Goal: Task Accomplishment & Management: Manage account settings

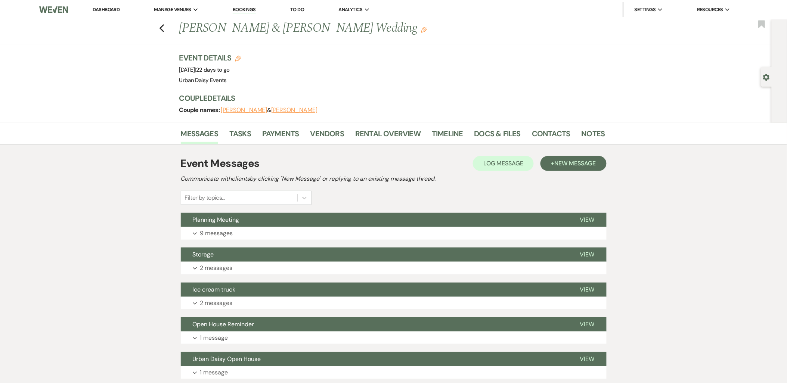
click at [98, 6] on li "Dashboard" at bounding box center [106, 9] width 34 height 15
click at [98, 9] on link "Dashboard" at bounding box center [106, 9] width 27 height 6
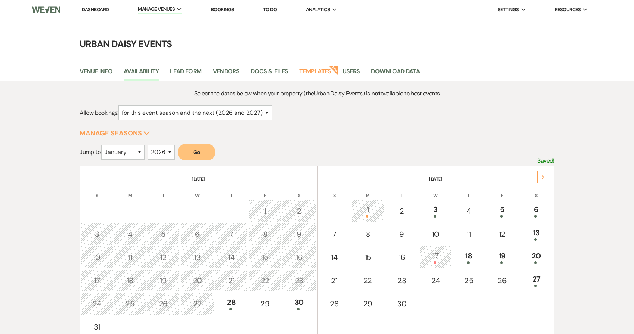
select select "2"
select select "2026"
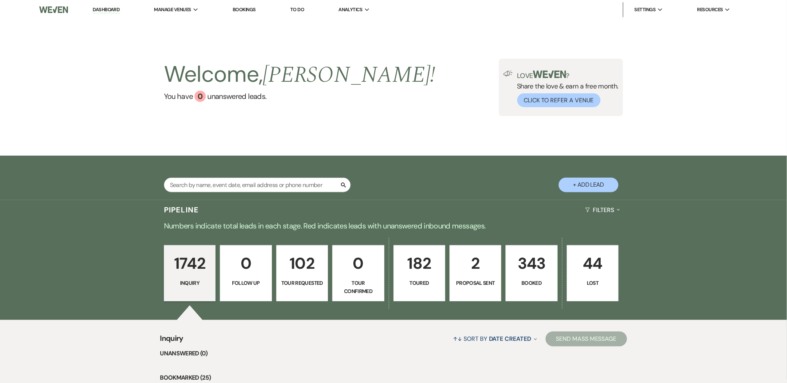
click at [0, 0] on li "Urban Daisy Events" at bounding box center [0, 0] width 0 height 0
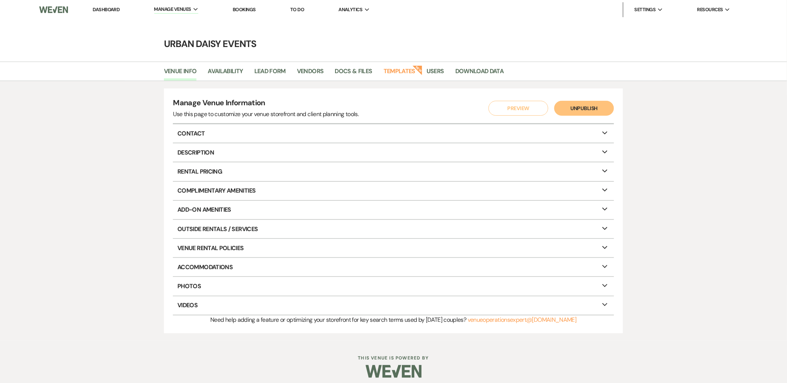
click at [96, 7] on link "Dashboard" at bounding box center [106, 9] width 27 height 6
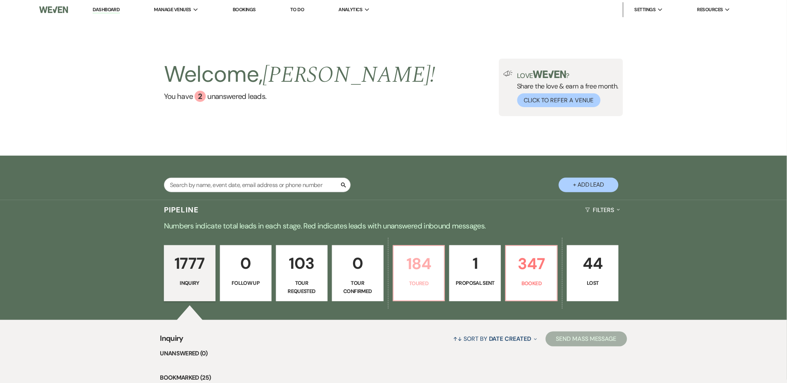
click at [426, 293] on link "184 Toured" at bounding box center [419, 273] width 52 height 56
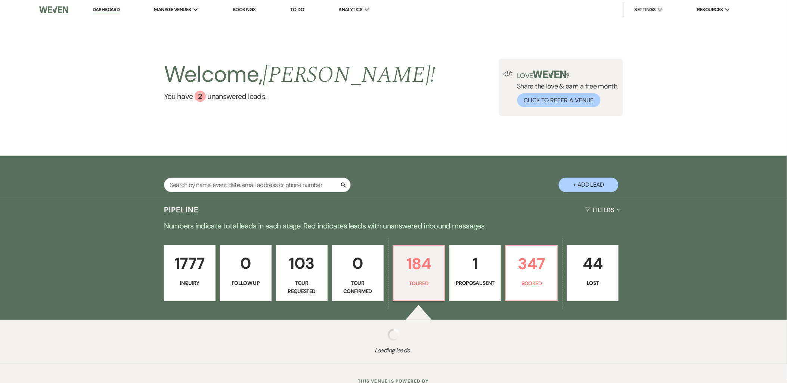
select select "5"
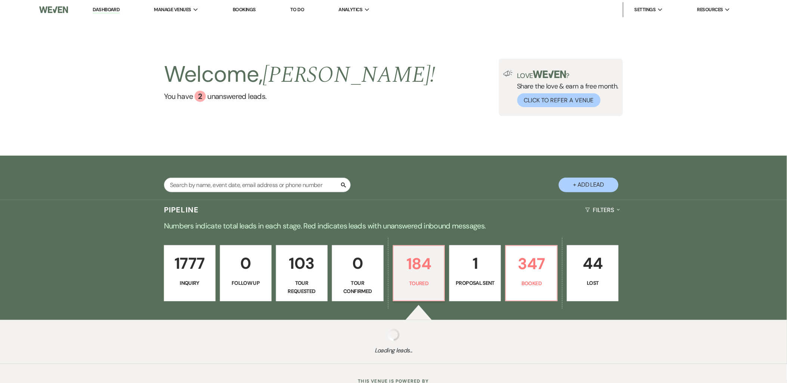
select select "5"
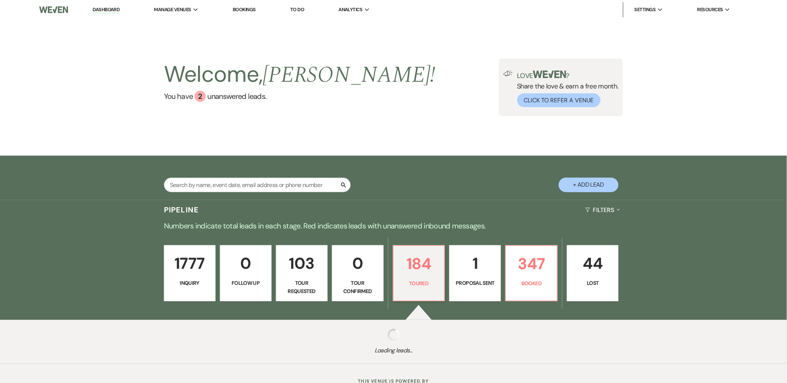
select select "5"
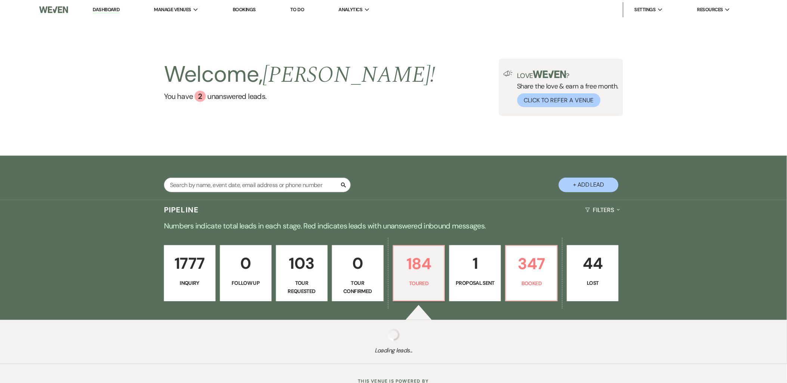
select select "5"
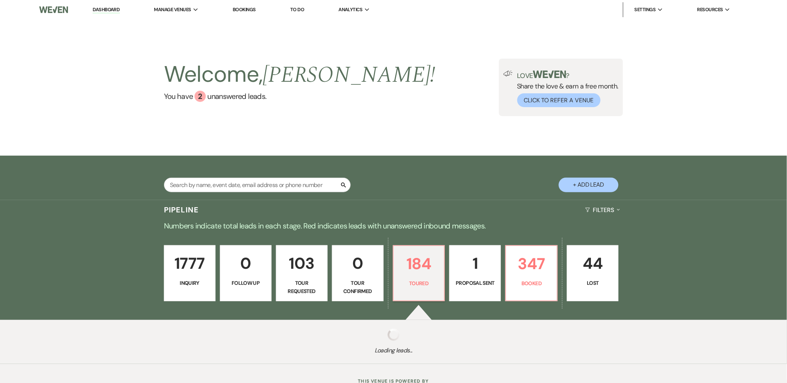
select select "5"
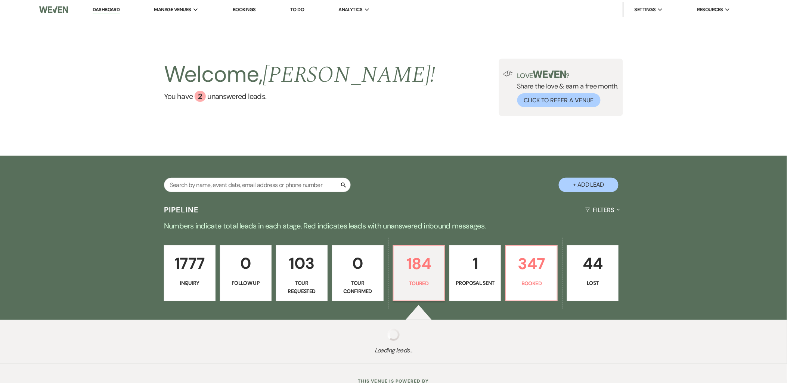
select select "5"
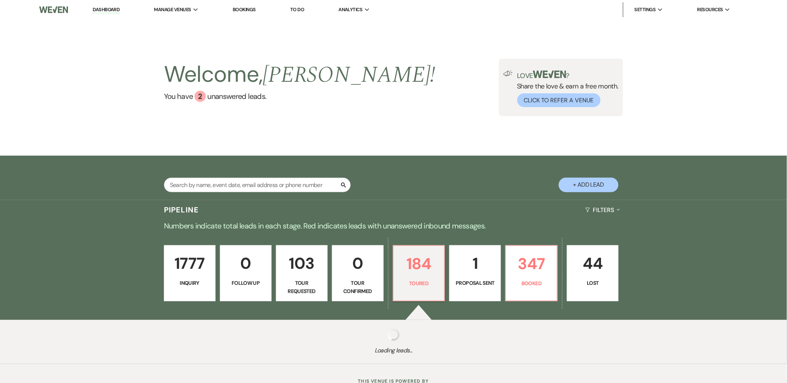
select select "5"
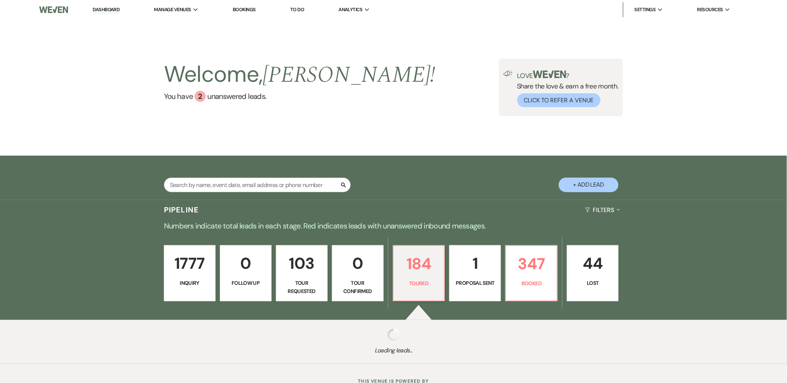
select select "5"
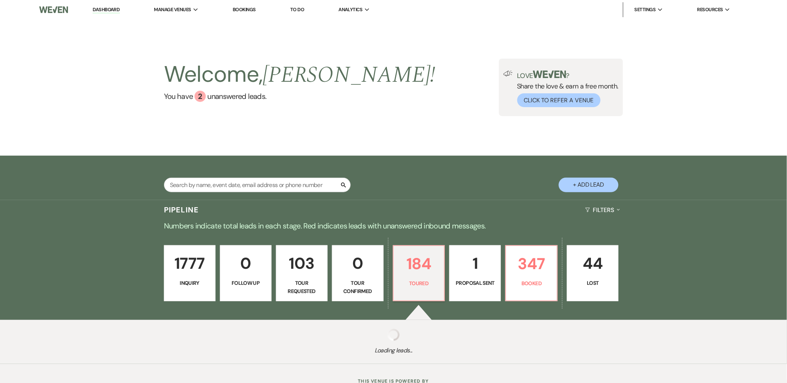
select select "5"
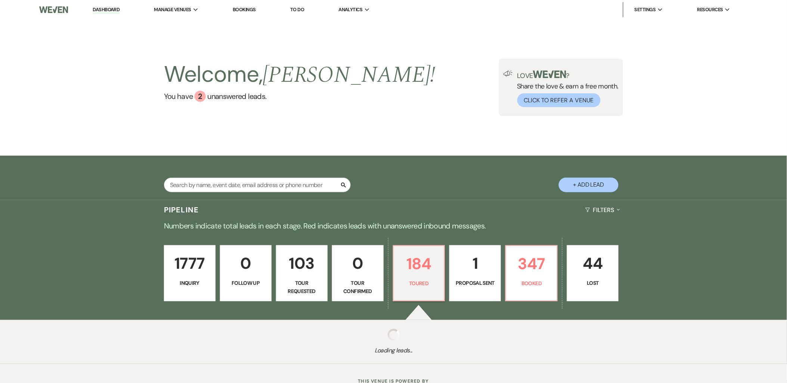
select select "5"
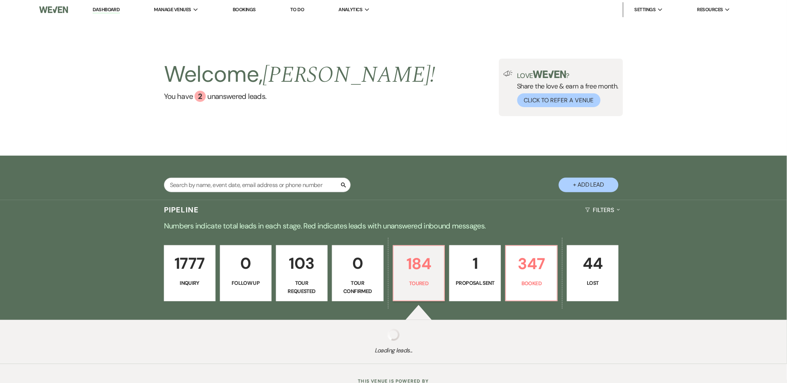
select select "5"
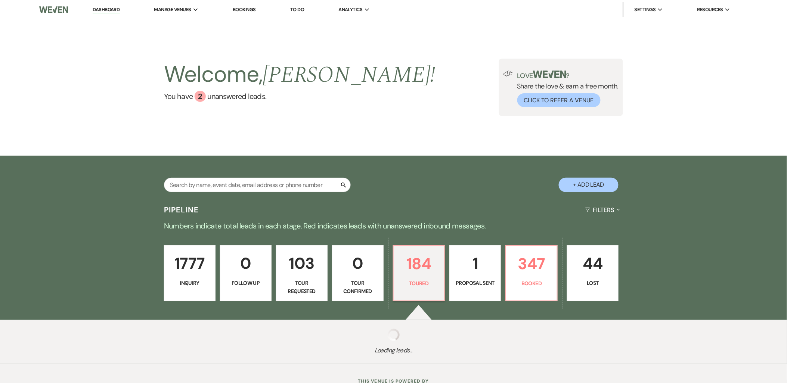
select select "5"
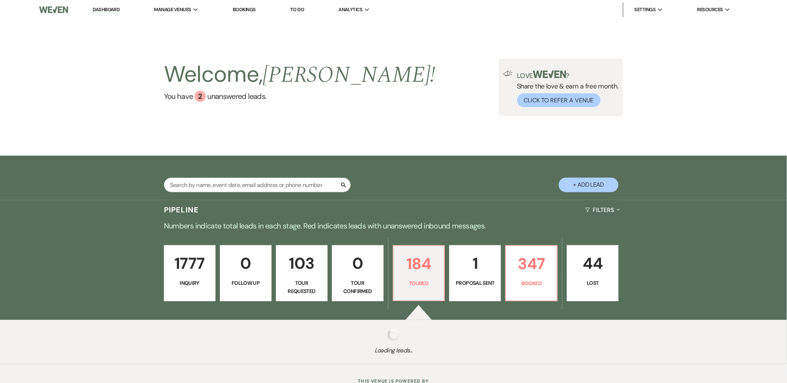
select select "5"
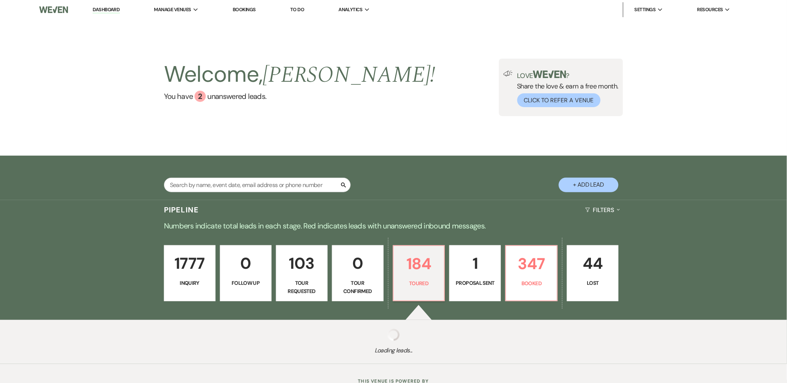
select select "5"
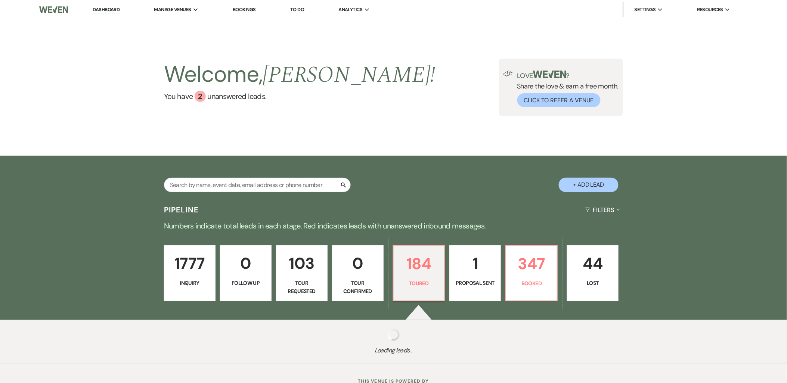
select select "5"
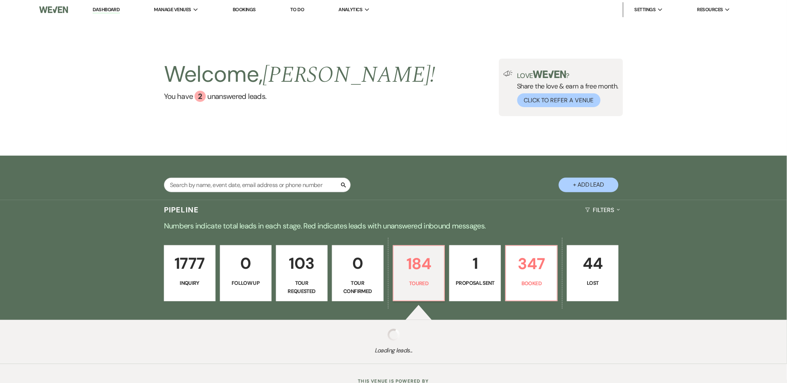
select select "5"
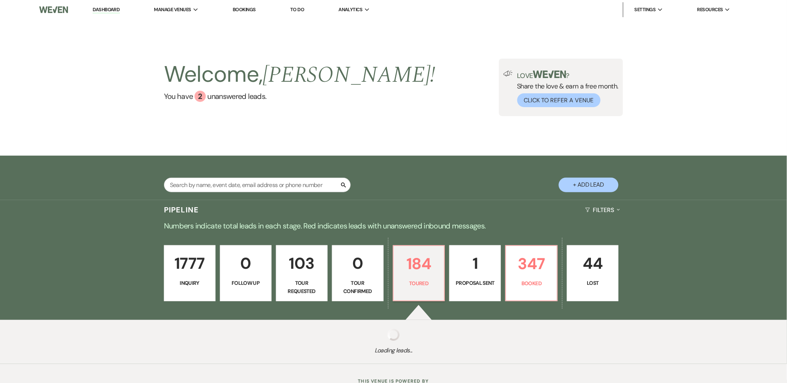
select select "5"
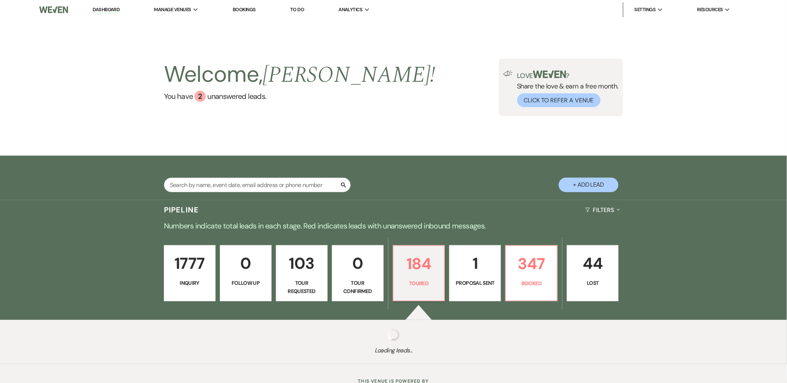
select select "5"
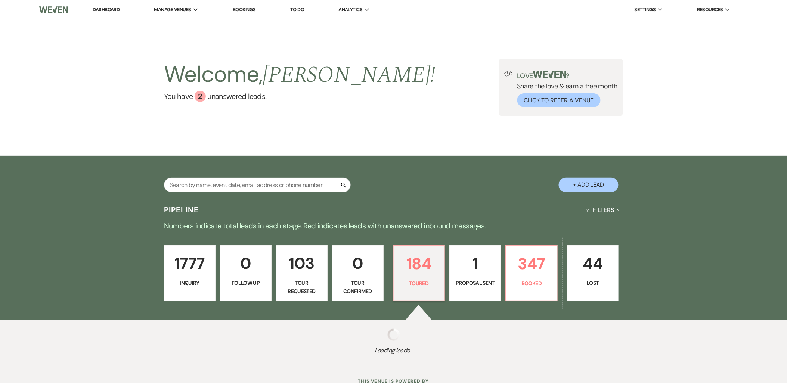
select select "5"
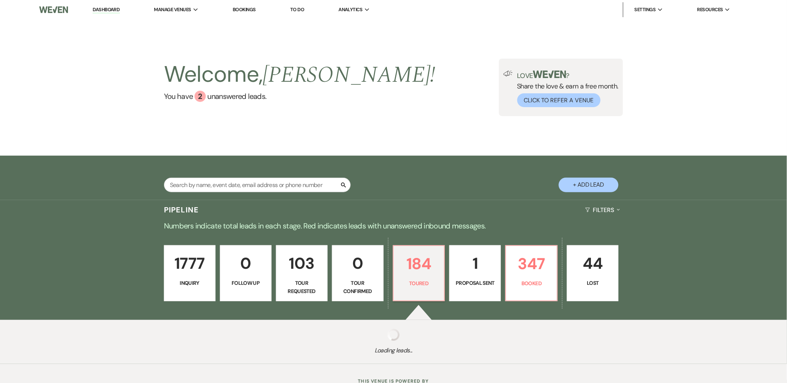
select select "5"
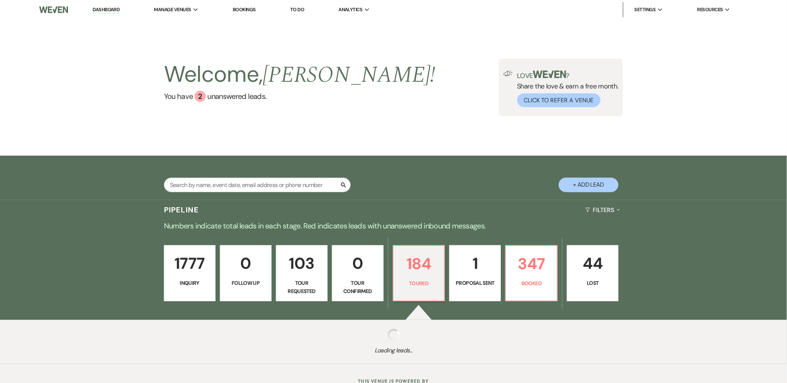
select select "5"
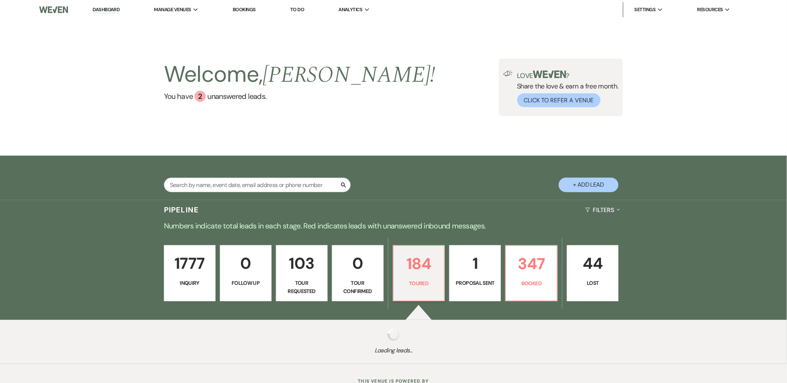
select select "5"
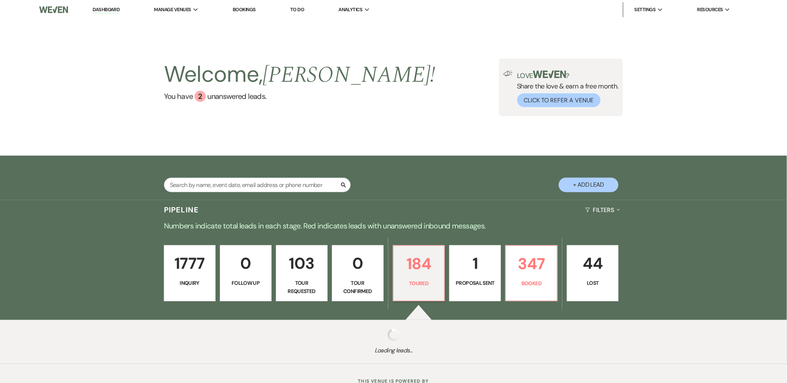
select select "5"
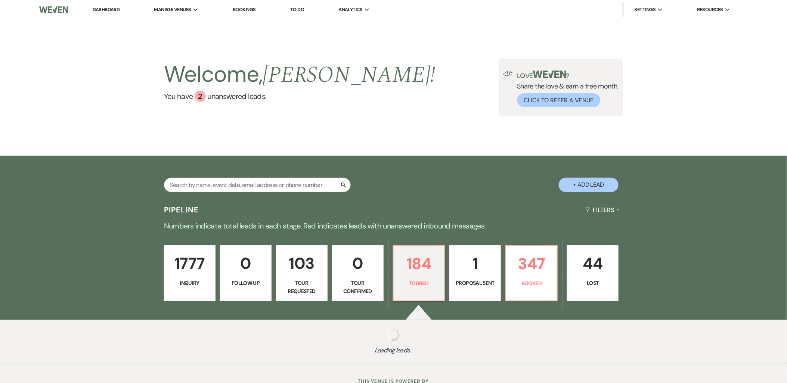
select select "5"
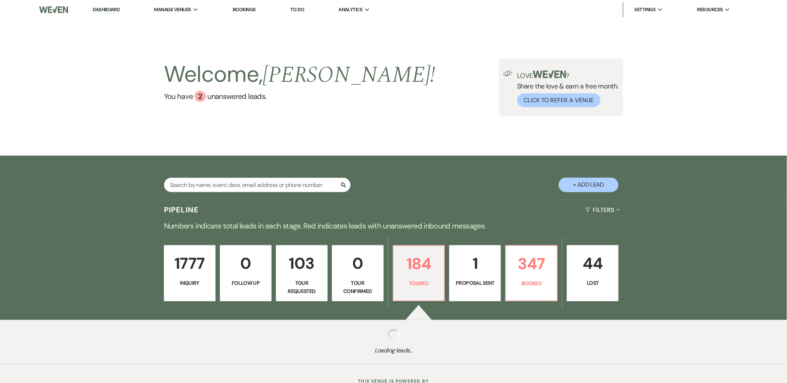
select select "5"
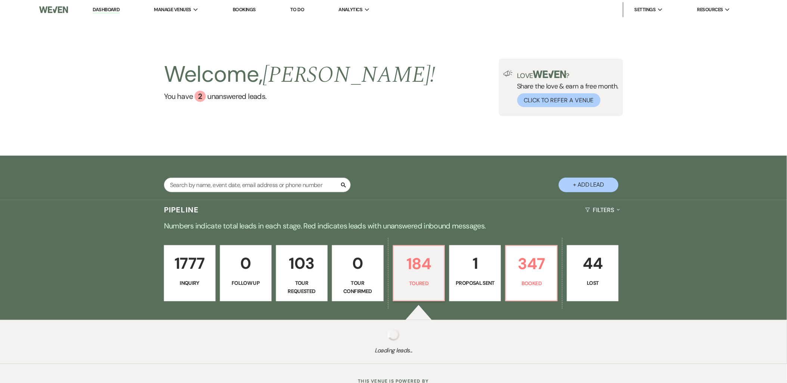
select select "5"
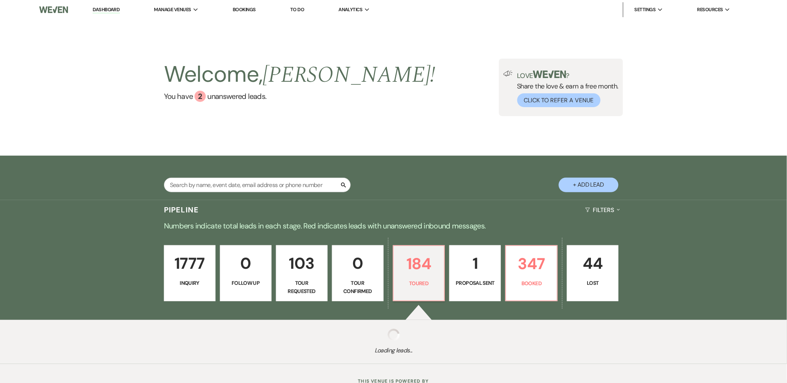
select select "5"
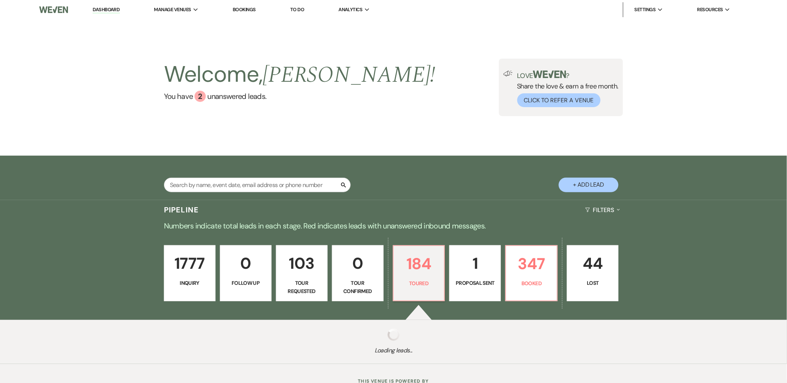
select select "5"
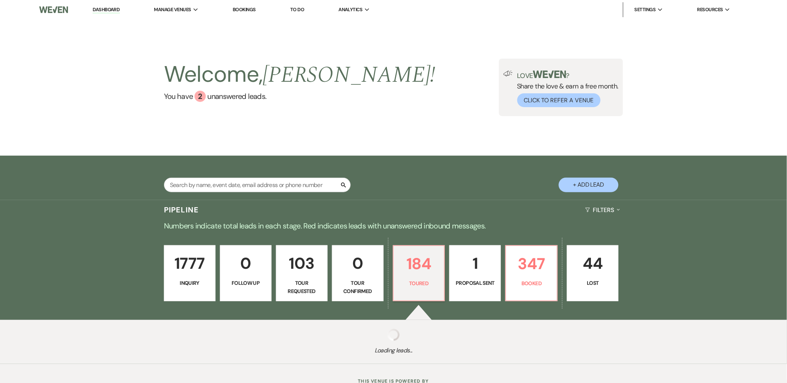
select select "5"
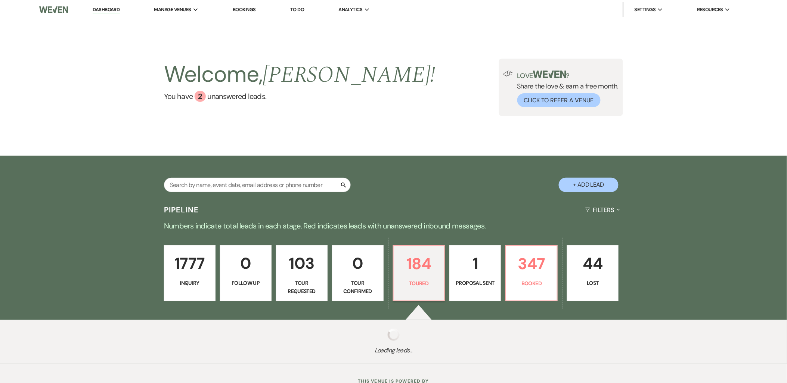
select select "5"
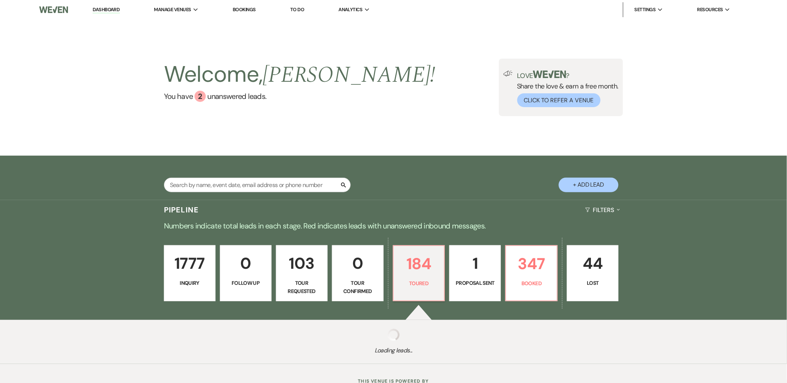
select select "5"
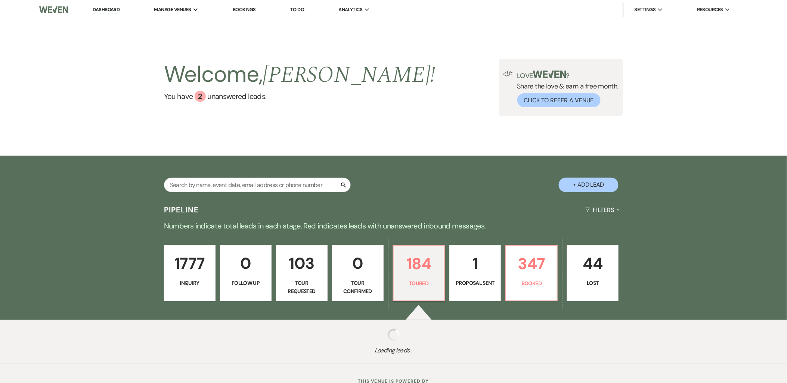
select select "5"
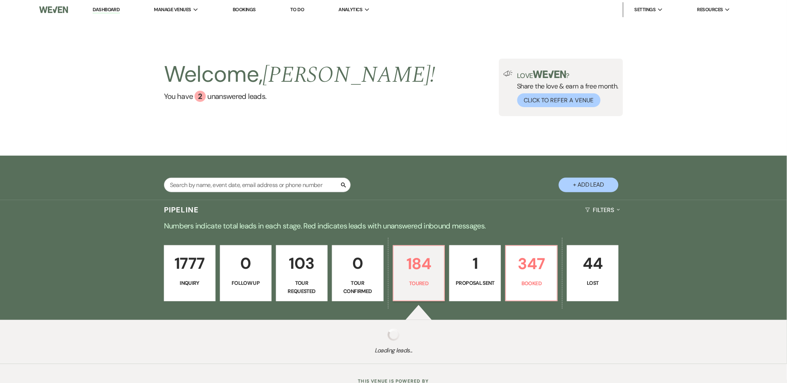
select select "5"
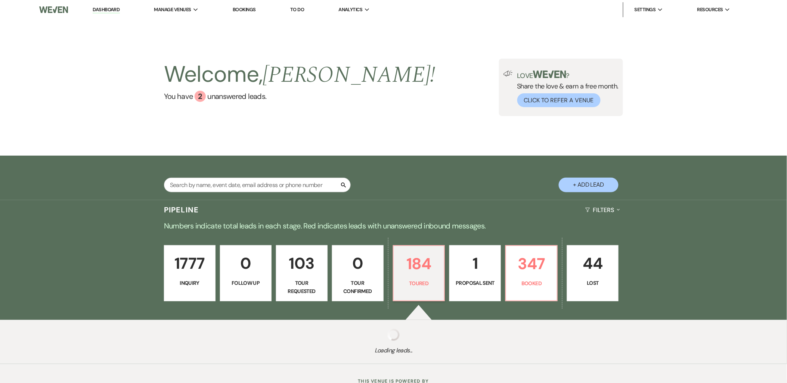
select select "5"
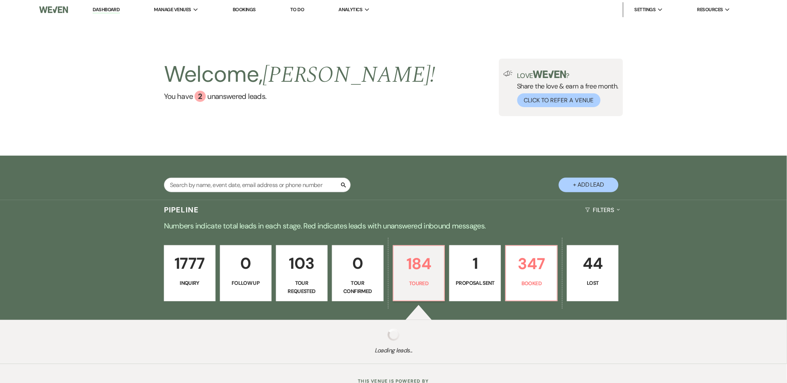
select select "5"
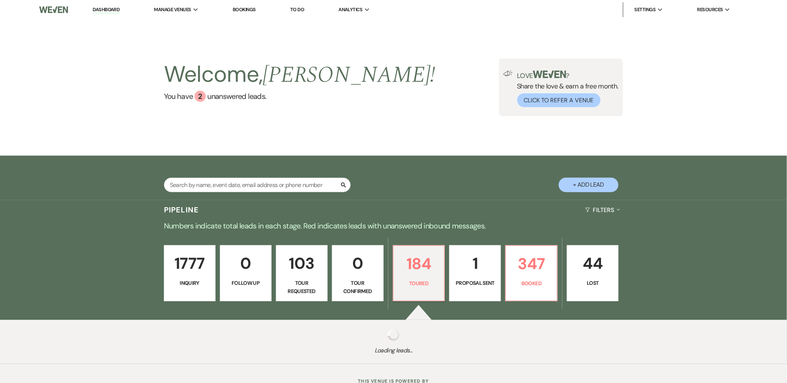
select select "5"
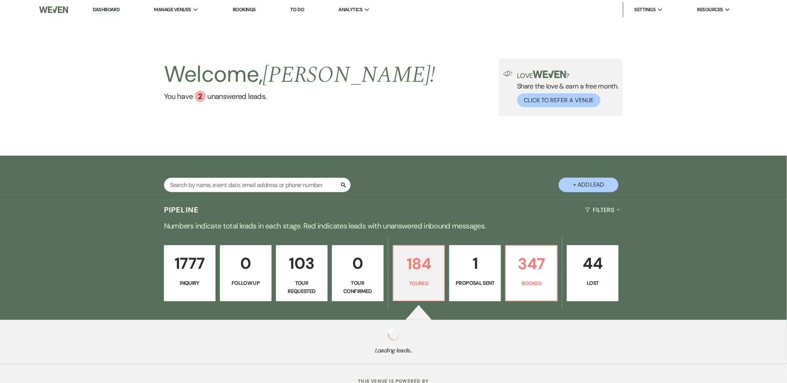
select select "5"
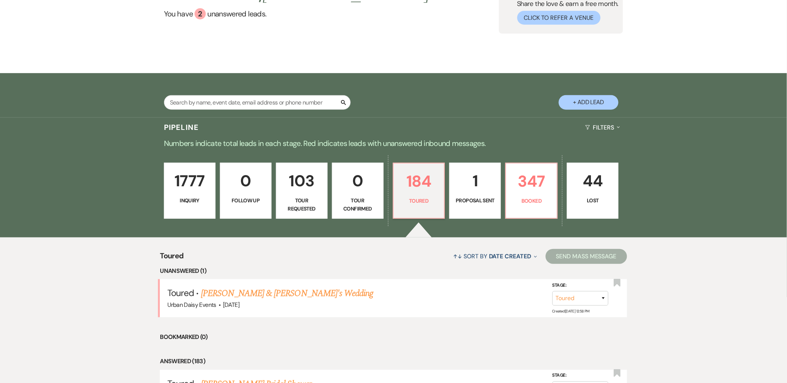
scroll to position [83, 0]
click at [313, 293] on link "[PERSON_NAME] & [PERSON_NAME]'s Wedding" at bounding box center [287, 293] width 173 height 13
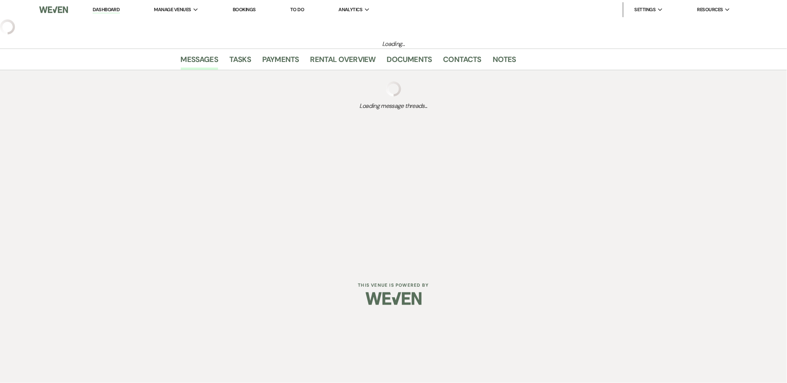
select select "5"
select select "6"
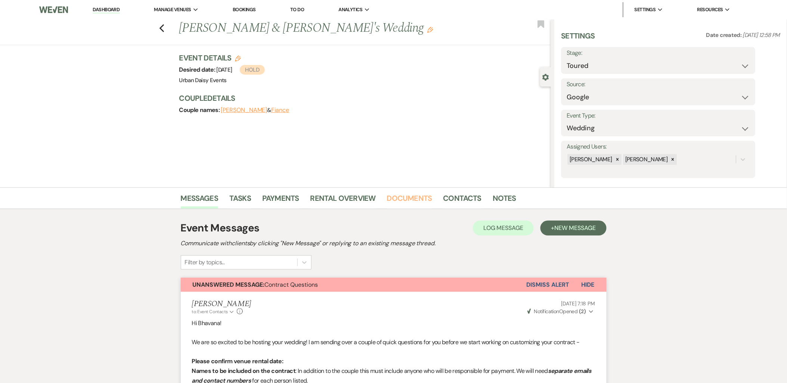
click at [424, 197] on link "Documents" at bounding box center [409, 200] width 45 height 16
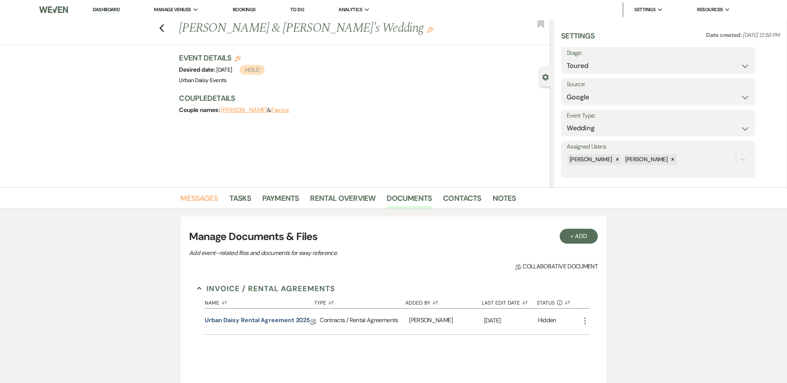
click at [203, 203] on link "Messages" at bounding box center [200, 200] width 38 height 16
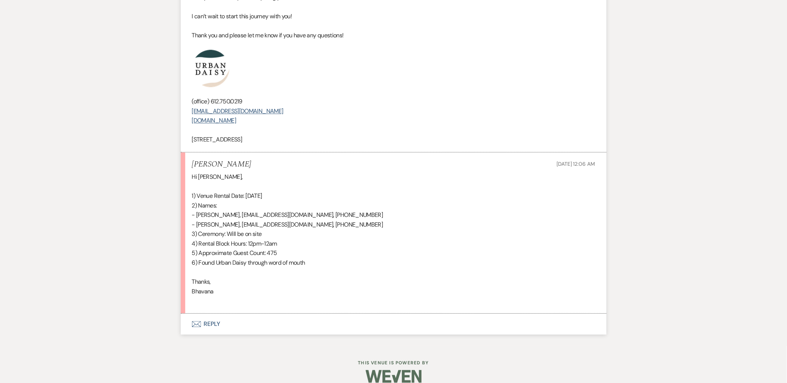
scroll to position [528, 0]
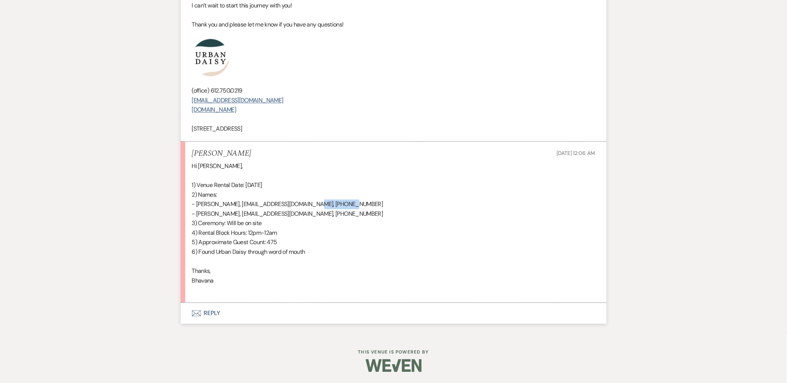
drag, startPoint x: 355, startPoint y: 203, endPoint x: 310, endPoint y: 208, distance: 45.1
click at [310, 208] on p "- [PERSON_NAME], [EMAIL_ADDRESS][DOMAIN_NAME], [PHONE_NUMBER]" at bounding box center [394, 205] width 404 height 10
copy p "[PHONE_NUMBER]"
click at [289, 210] on p "- [PERSON_NAME], [EMAIL_ADDRESS][DOMAIN_NAME], [PHONE_NUMBER]" at bounding box center [394, 214] width 404 height 10
drag, startPoint x: 253, startPoint y: 214, endPoint x: 196, endPoint y: 217, distance: 57.6
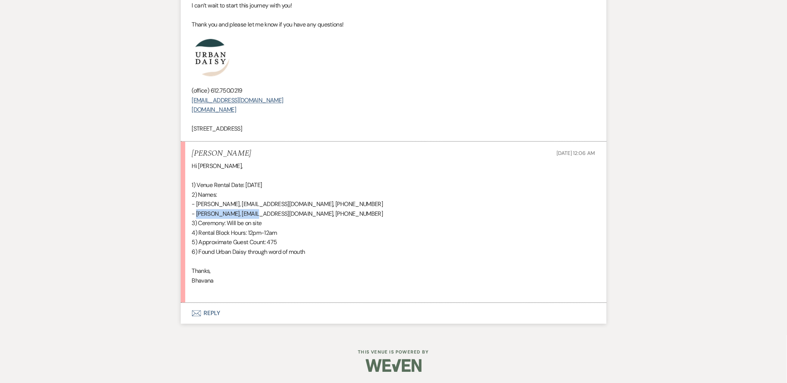
click at [196, 217] on p "- [PERSON_NAME], [EMAIL_ADDRESS][DOMAIN_NAME], [PHONE_NUMBER]" at bounding box center [394, 214] width 404 height 10
copy p "[PERSON_NAME]"
click at [282, 200] on p "- [PERSON_NAME], [EMAIL_ADDRESS][DOMAIN_NAME], [PHONE_NUMBER]" at bounding box center [394, 205] width 404 height 10
drag, startPoint x: 348, startPoint y: 217, endPoint x: 309, endPoint y: 210, distance: 39.5
click at [309, 210] on p "- [PERSON_NAME], [EMAIL_ADDRESS][DOMAIN_NAME], [PHONE_NUMBER]" at bounding box center [394, 214] width 404 height 10
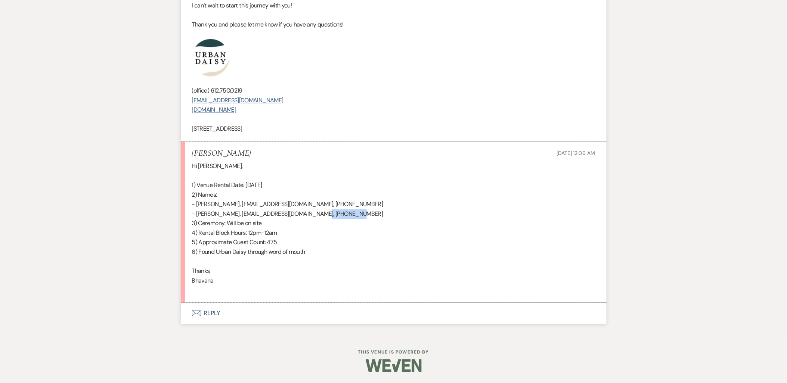
copy p "[PHONE_NUMBER]"
click at [323, 238] on p "5) Approximate Guest Count: 475" at bounding box center [394, 243] width 404 height 10
drag, startPoint x: 305, startPoint y: 212, endPoint x: 257, endPoint y: 216, distance: 48.7
click at [257, 216] on p "- [PERSON_NAME], [EMAIL_ADDRESS][DOMAIN_NAME], [PHONE_NUMBER]" at bounding box center [394, 214] width 404 height 10
copy p "[EMAIL_ADDRESS][DOMAIN_NAME]"
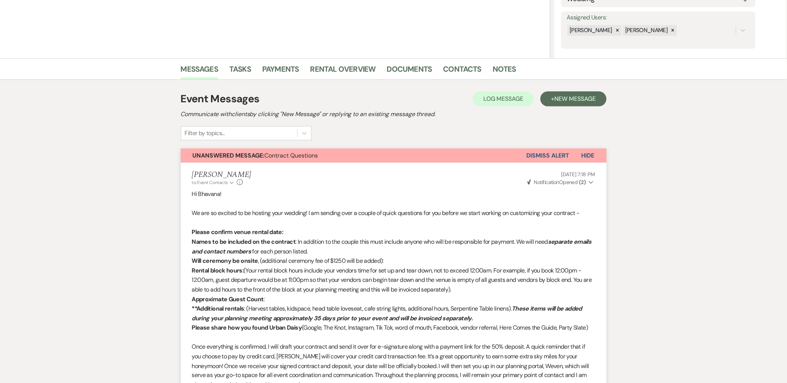
scroll to position [0, 0]
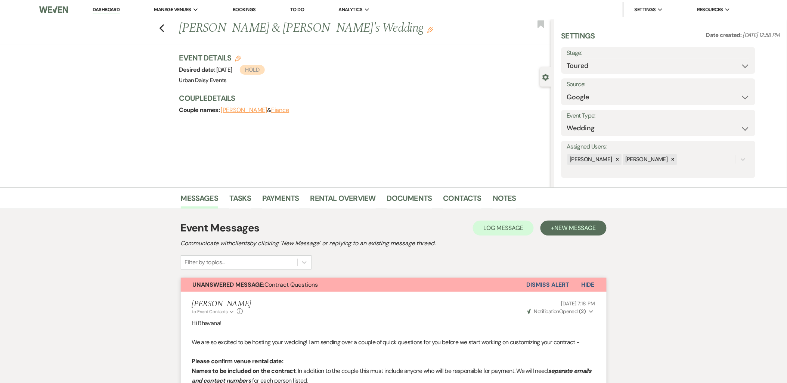
click at [94, 92] on div "Previous [PERSON_NAME] & Fiance's Wedding Edit Bookmark Gear Settings Settings …" at bounding box center [275, 103] width 551 height 168
click at [0, 0] on li "Urban Daisy Events" at bounding box center [0, 0] width 0 height 0
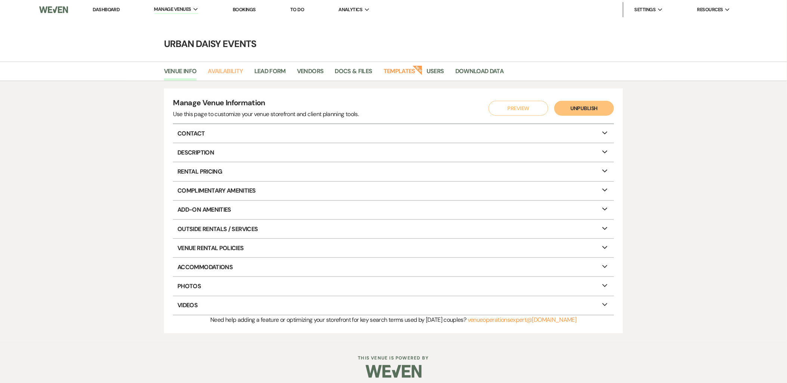
click at [228, 70] on link "Availability" at bounding box center [225, 74] width 35 height 14
select select "2"
select select "2026"
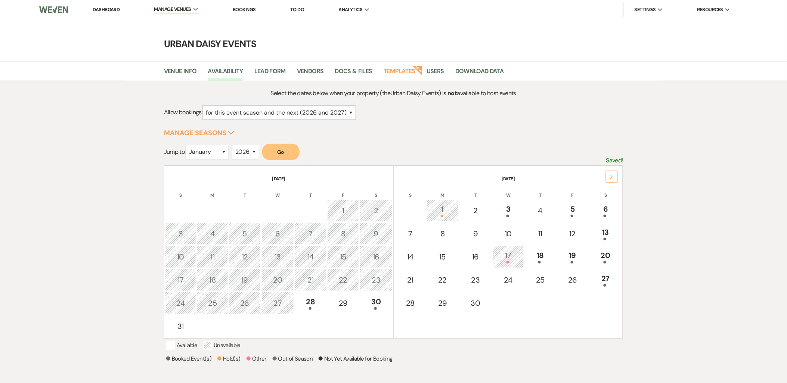
click at [613, 173] on div "Next" at bounding box center [612, 177] width 12 height 12
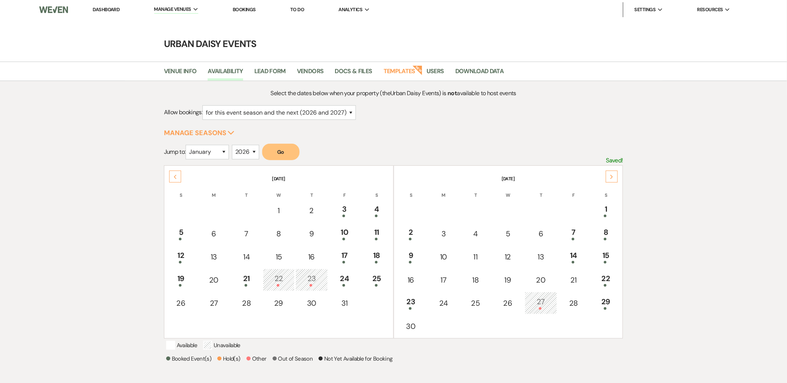
click at [613, 173] on div "Next" at bounding box center [612, 177] width 12 height 12
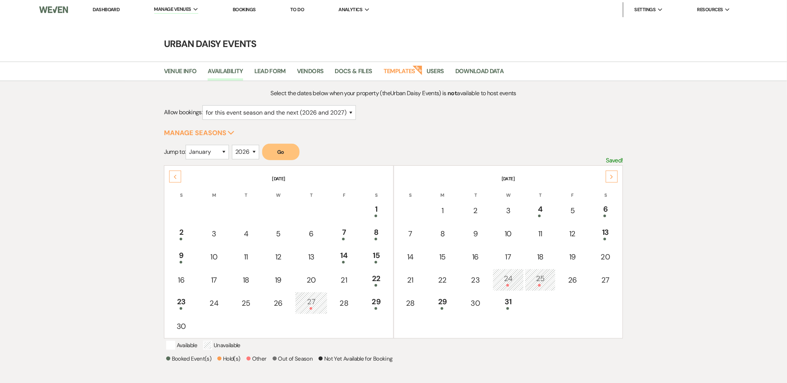
click at [613, 173] on div "Next" at bounding box center [612, 177] width 12 height 12
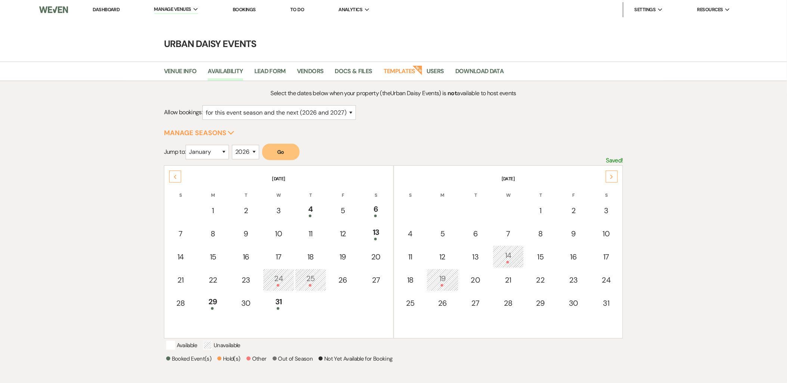
click at [613, 173] on div "Next" at bounding box center [612, 177] width 12 height 12
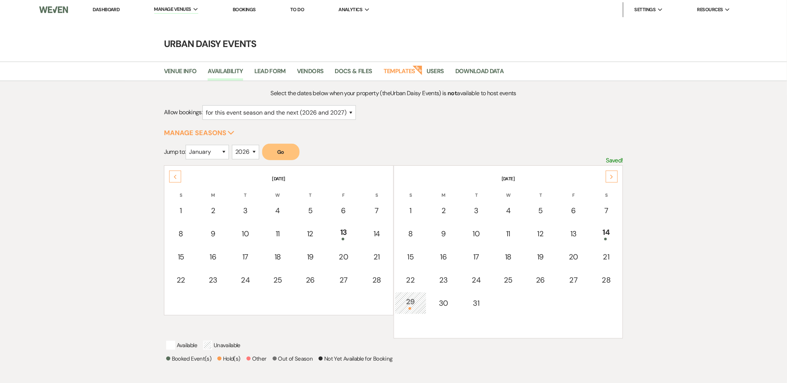
click at [613, 173] on div "Next" at bounding box center [612, 177] width 12 height 12
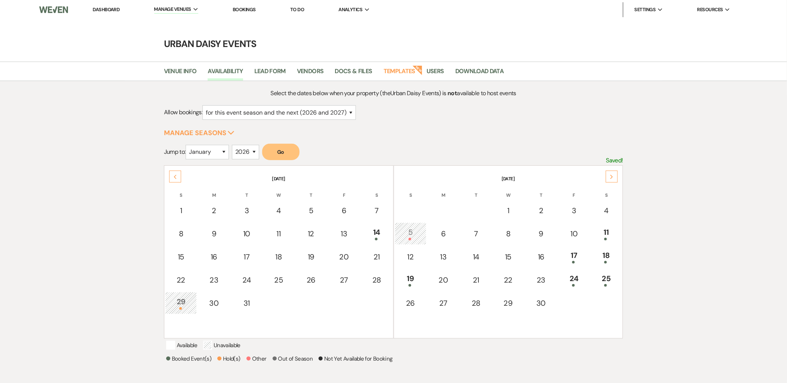
click at [613, 173] on div "Next" at bounding box center [612, 177] width 12 height 12
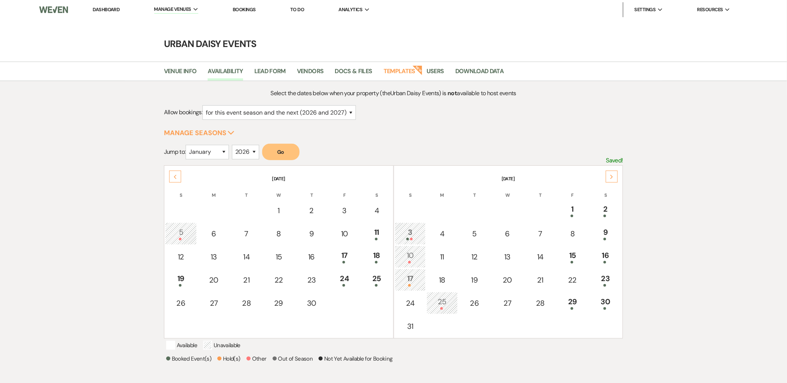
click at [613, 173] on div "Next" at bounding box center [612, 177] width 12 height 12
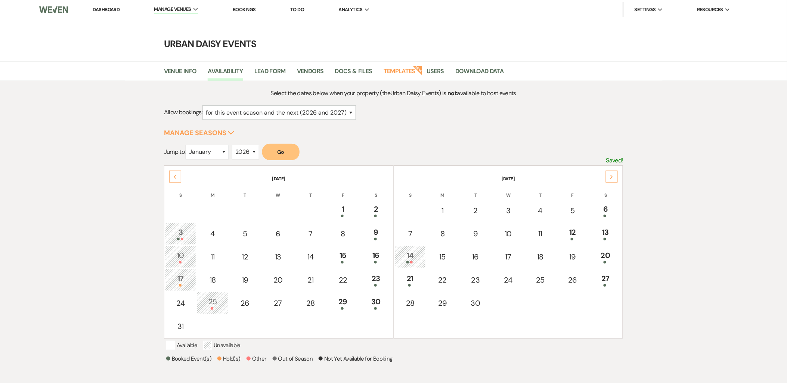
click at [613, 173] on div "Next" at bounding box center [612, 177] width 12 height 12
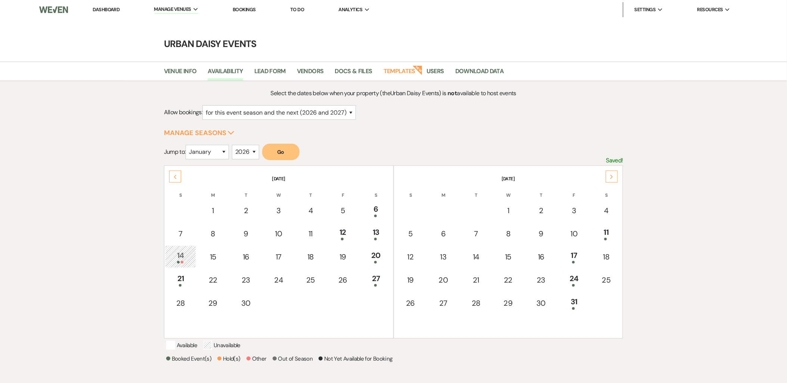
click at [613, 173] on div "Next" at bounding box center [612, 177] width 12 height 12
click at [617, 252] on div "19" at bounding box center [606, 257] width 24 height 14
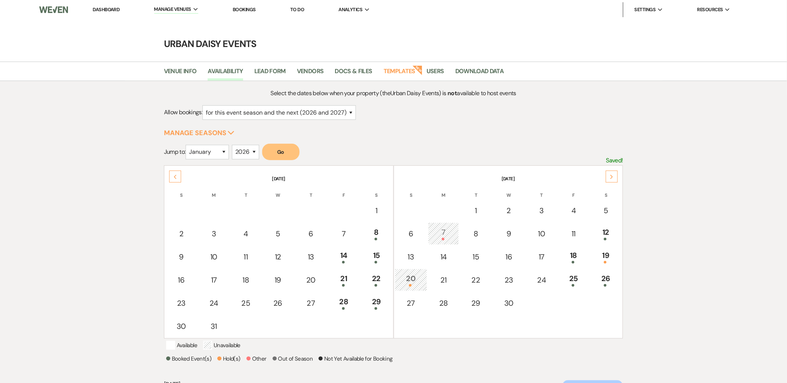
scroll to position [68, 0]
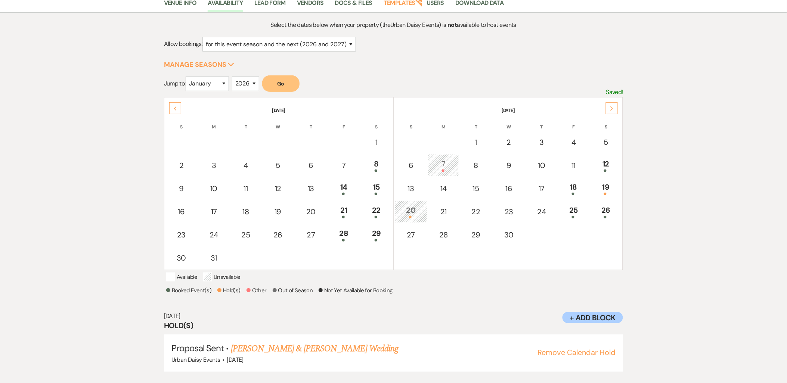
click at [284, 344] on link "[PERSON_NAME] & [PERSON_NAME] Wedding" at bounding box center [314, 348] width 167 height 13
drag, startPoint x: 599, startPoint y: 191, endPoint x: 583, endPoint y: 195, distance: 17.1
click at [600, 193] on div at bounding box center [606, 194] width 24 height 3
click at [319, 342] on link "[PERSON_NAME] & [PERSON_NAME] Wedding" at bounding box center [314, 348] width 167 height 13
